Goal: Information Seeking & Learning: Learn about a topic

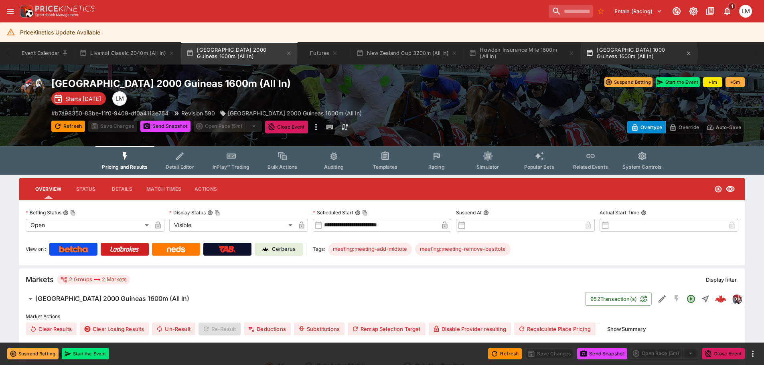
click at [627, 53] on button "[GEOGRAPHIC_DATA] 1000 Guineas 1600m (All In)" at bounding box center [638, 53] width 115 height 22
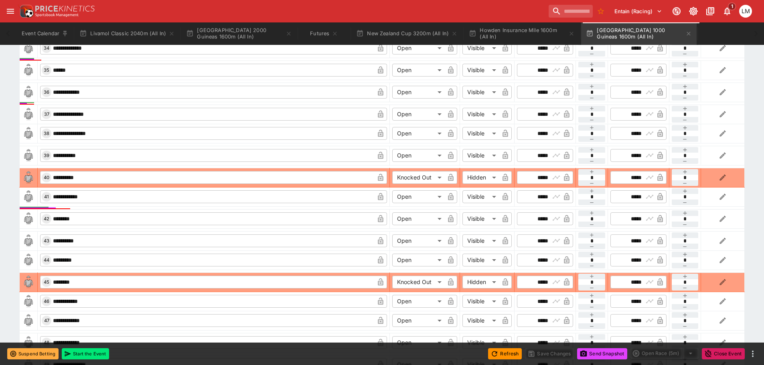
scroll to position [1252, 0]
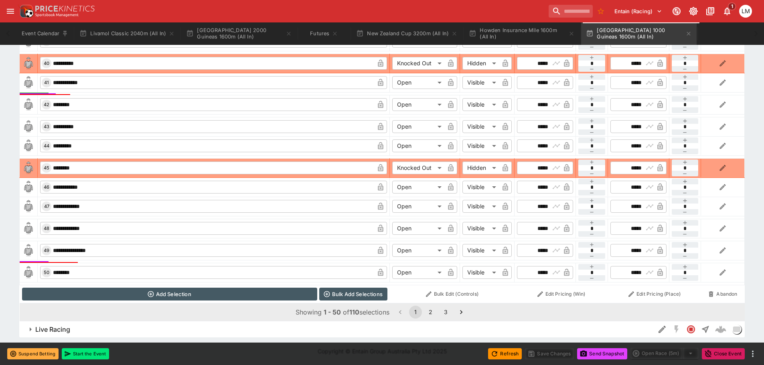
click at [449, 310] on button "3" at bounding box center [445, 312] width 13 height 13
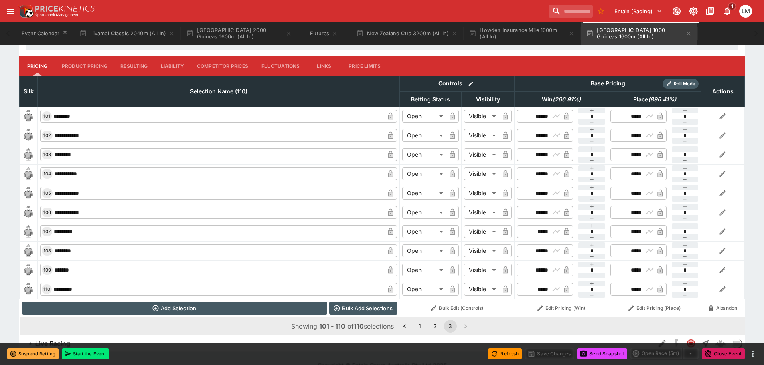
scroll to position [373, 0]
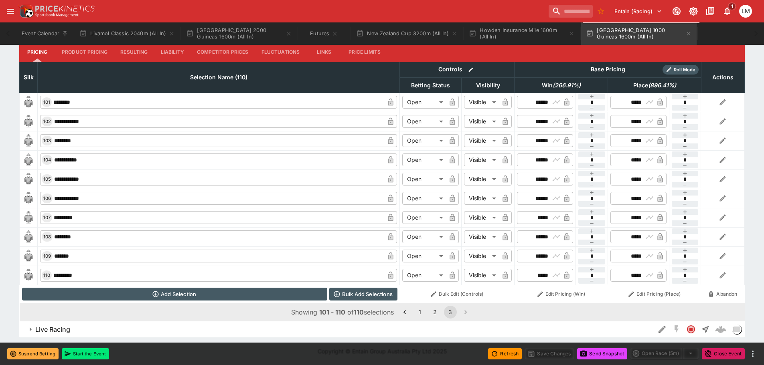
click at [434, 311] on button "2" at bounding box center [434, 312] width 13 height 13
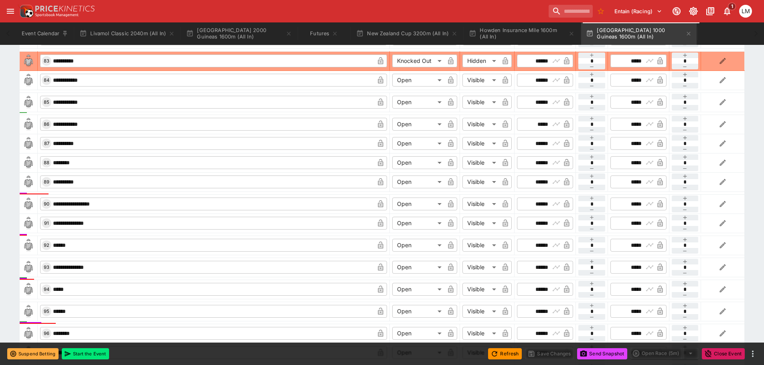
scroll to position [1210, 0]
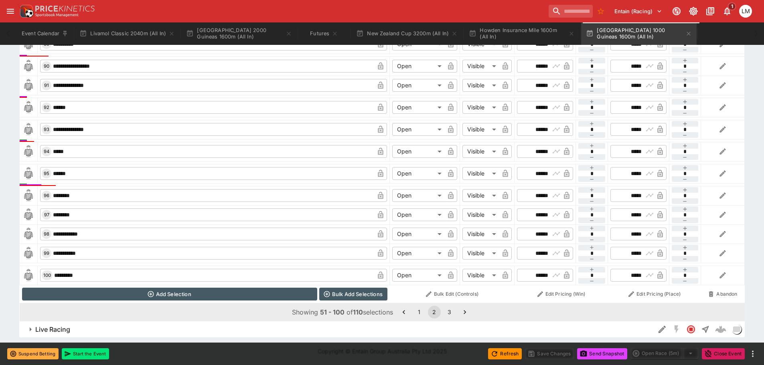
click at [418, 312] on button "1" at bounding box center [418, 312] width 13 height 13
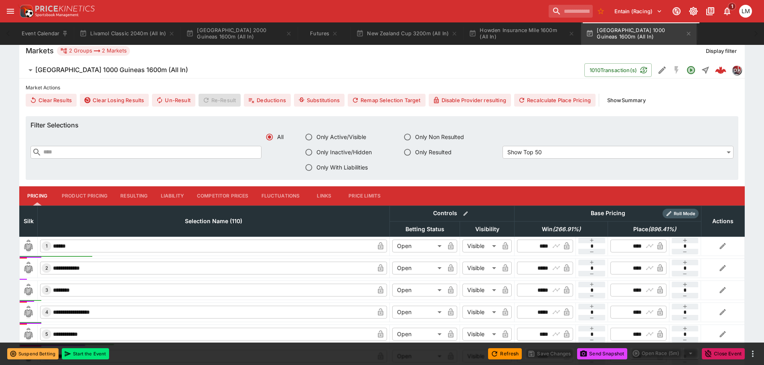
scroll to position [87, 0]
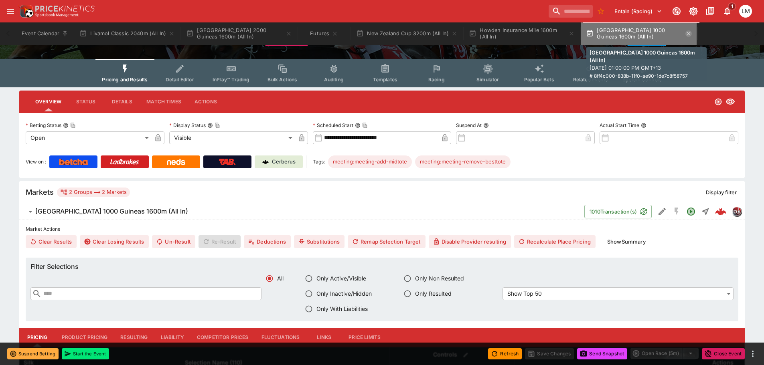
click at [690, 34] on icon "button" at bounding box center [689, 34] width 4 height 4
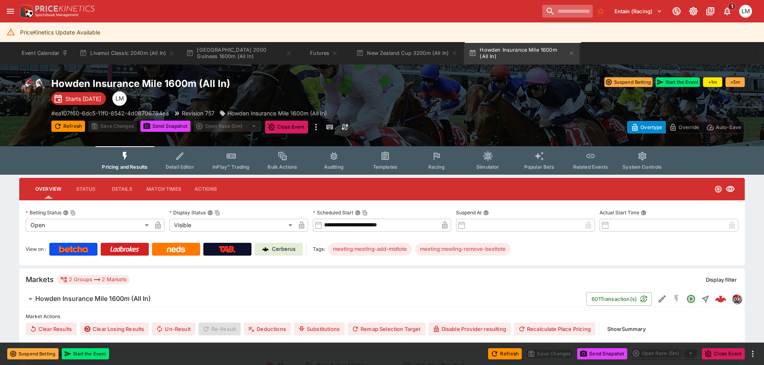
click at [544, 13] on input "search" at bounding box center [567, 11] width 51 height 13
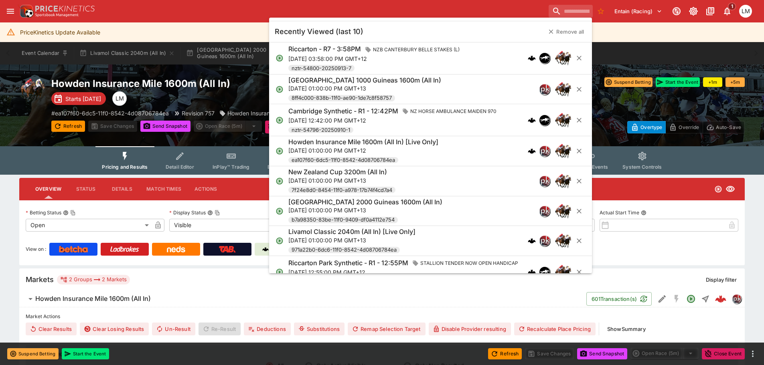
click at [373, 83] on h6 "[GEOGRAPHIC_DATA] 1000 Guineas 1600m (All In)" at bounding box center [364, 80] width 153 height 8
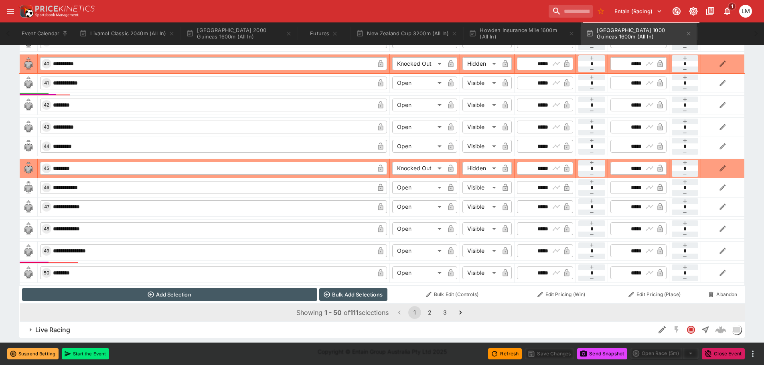
scroll to position [1252, 0]
click at [432, 310] on button "2" at bounding box center [429, 312] width 13 height 13
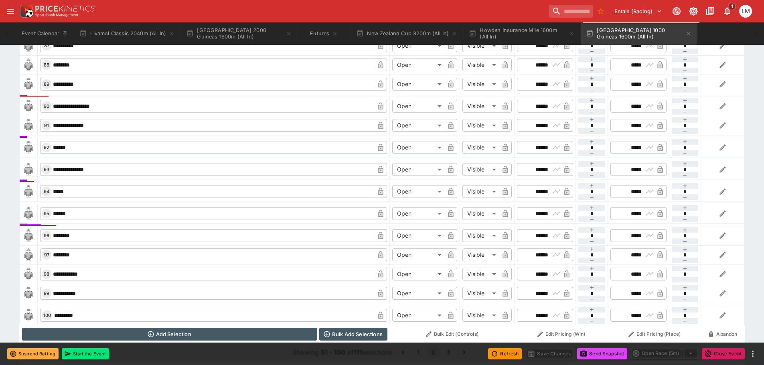
scroll to position [1210, 0]
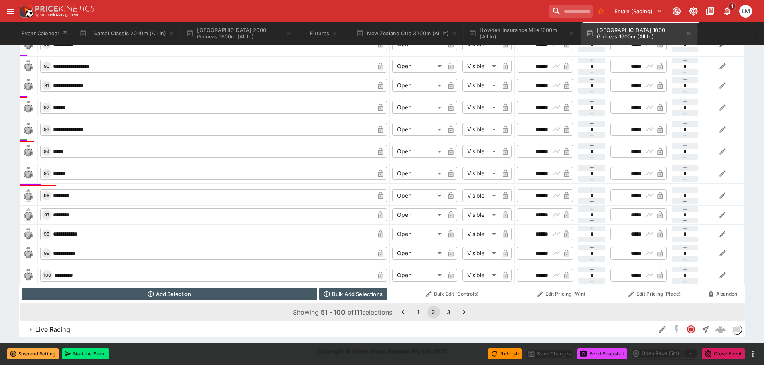
click at [449, 314] on button "3" at bounding box center [448, 312] width 13 height 13
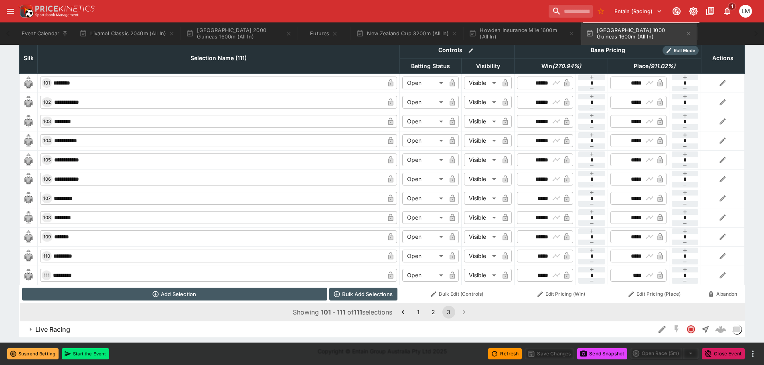
scroll to position [392, 0]
